Goal: Transaction & Acquisition: Purchase product/service

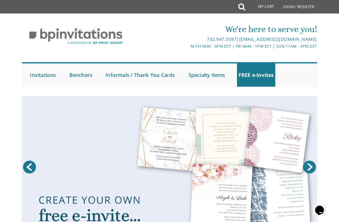
click at [29, 183] on link at bounding box center [170, 166] width 296 height 141
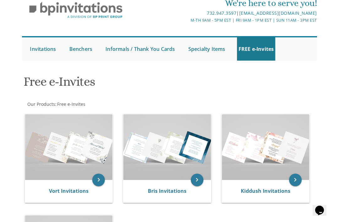
scroll to position [28, 0]
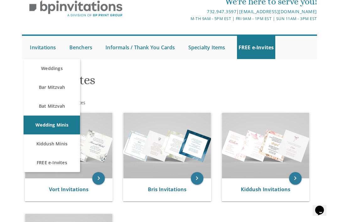
click at [59, 67] on link "Weddings" at bounding box center [52, 68] width 57 height 19
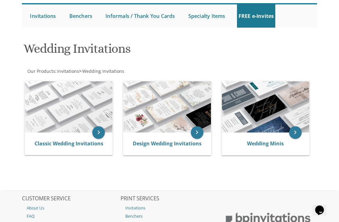
scroll to position [59, 0]
click at [93, 142] on link "Classic Wedding Invitations" at bounding box center [69, 143] width 69 height 7
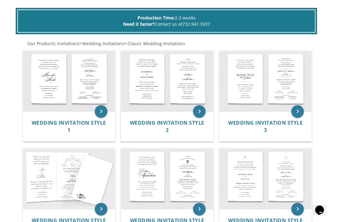
scroll to position [117, 0]
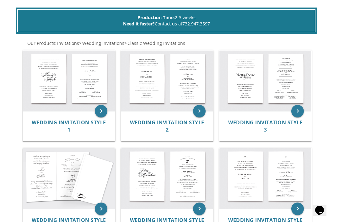
click at [56, 129] on div "Wedding Invitation Style 1" at bounding box center [68, 126] width 77 height 14
click at [84, 124] on span "Wedding Invitation Style 1" at bounding box center [69, 126] width 74 height 14
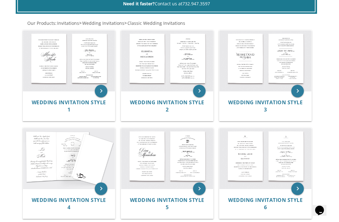
click at [183, 74] on img at bounding box center [167, 60] width 92 height 61
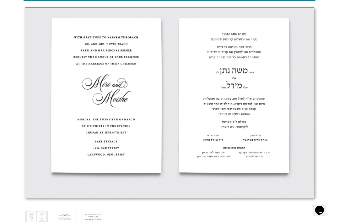
scroll to position [206, 0]
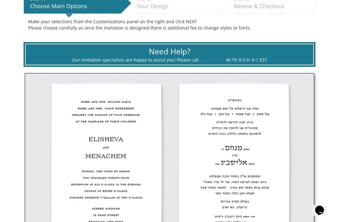
scroll to position [163, 0]
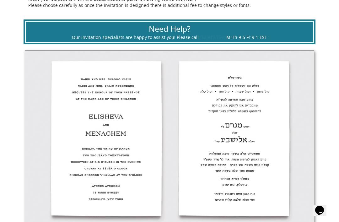
click at [0, 0] on link "Kiddush Minis" at bounding box center [0, 0] width 0 height 0
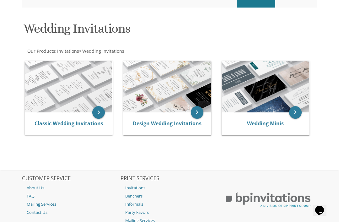
click at [82, 108] on img at bounding box center [68, 86] width 87 height 51
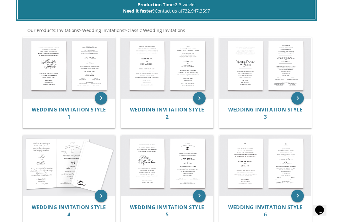
scroll to position [129, 0]
click at [273, 82] on img at bounding box center [266, 68] width 92 height 61
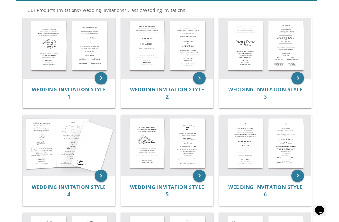
click at [78, 151] on img at bounding box center [69, 145] width 92 height 61
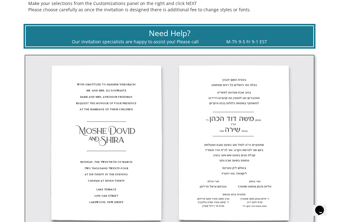
scroll to position [163, 0]
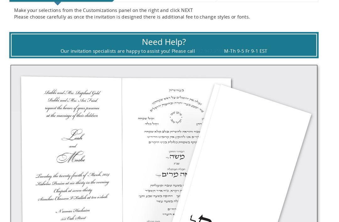
scroll to position [144, 0]
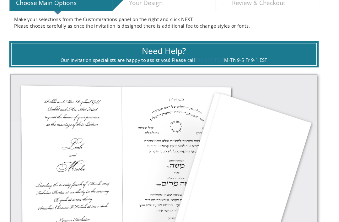
click at [121, 152] on img at bounding box center [170, 165] width 290 height 191
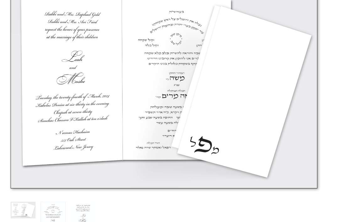
scroll to position [233, 0]
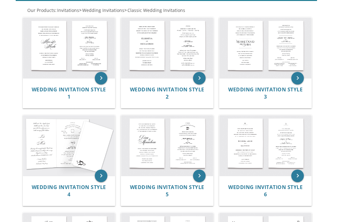
click at [153, 154] on img at bounding box center [167, 145] width 92 height 61
click at [260, 137] on img at bounding box center [266, 145] width 92 height 61
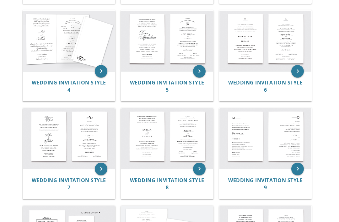
scroll to position [254, 0]
click at [71, 148] on img at bounding box center [69, 138] width 92 height 61
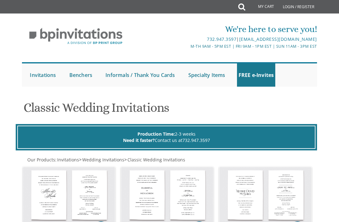
scroll to position [274, 0]
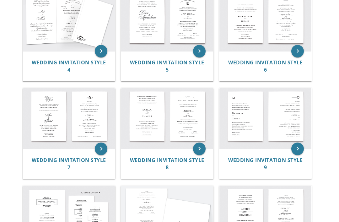
click at [170, 108] on img at bounding box center [167, 118] width 92 height 61
click at [255, 116] on img at bounding box center [266, 118] width 92 height 61
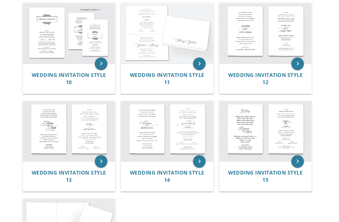
scroll to position [464, 0]
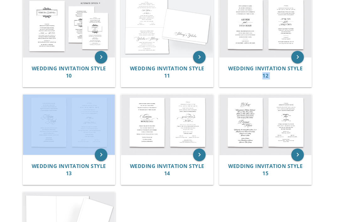
click at [36, 129] on img at bounding box center [69, 125] width 92 height 61
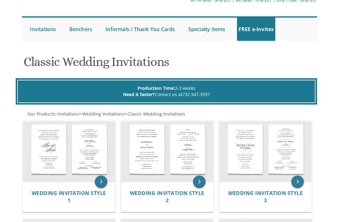
scroll to position [53, 0]
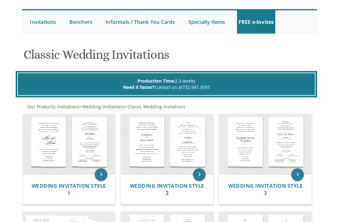
click at [64, 143] on img at bounding box center [69, 144] width 92 height 61
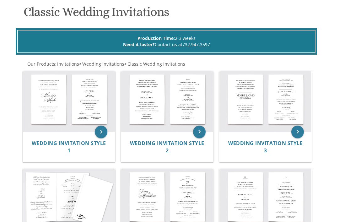
scroll to position [82, 0]
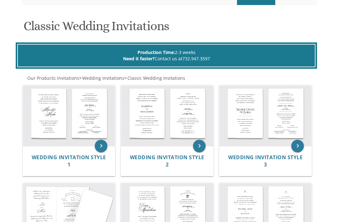
click at [67, 118] on img at bounding box center [69, 115] width 92 height 61
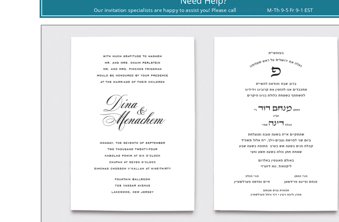
scroll to position [174, 0]
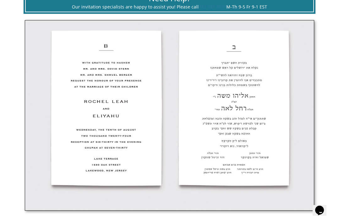
scroll to position [195, 0]
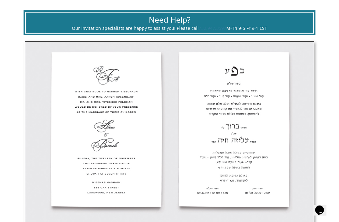
scroll to position [173, 0]
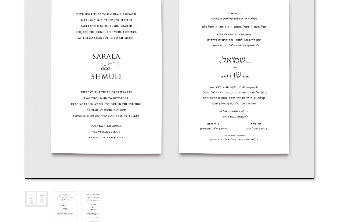
scroll to position [226, 0]
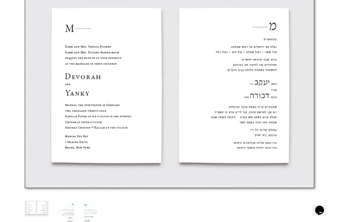
scroll to position [214, 0]
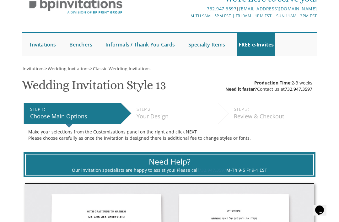
scroll to position [33, 0]
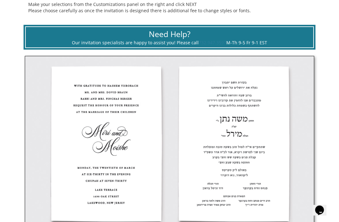
scroll to position [158, 0]
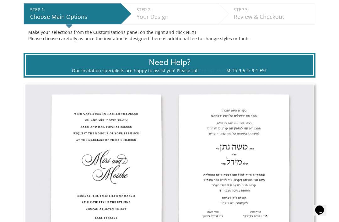
scroll to position [144, 0]
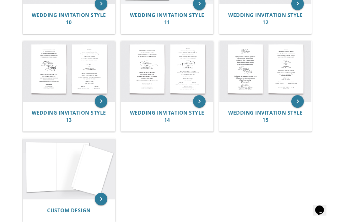
scroll to position [517, 0]
